Goal: Information Seeking & Learning: Learn about a topic

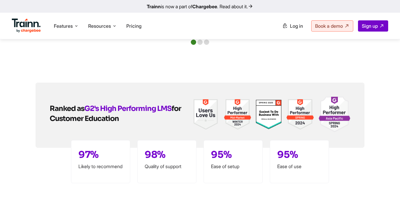
scroll to position [1771, 0]
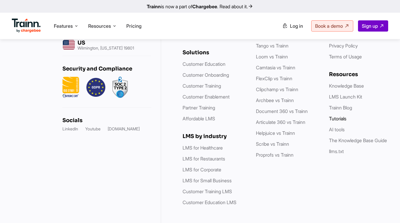
click at [338, 116] on link "Tutorials" at bounding box center [337, 119] width 17 height 6
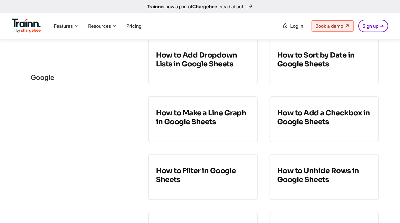
scroll to position [152, 0]
click at [218, 118] on h3 "How to Make a Line Graph in Google Sheets" at bounding box center [203, 118] width 94 height 18
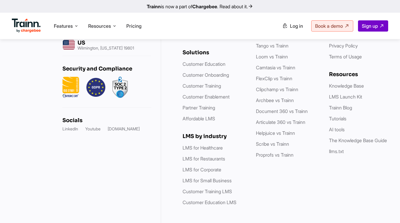
scroll to position [1783, 0]
click at [334, 149] on link "llms.txt" at bounding box center [336, 152] width 15 height 6
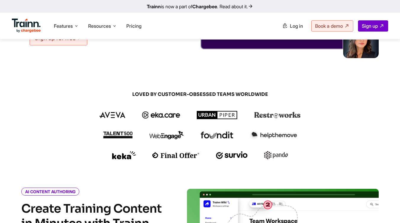
scroll to position [0, 0]
